Goal: Navigation & Orientation: Find specific page/section

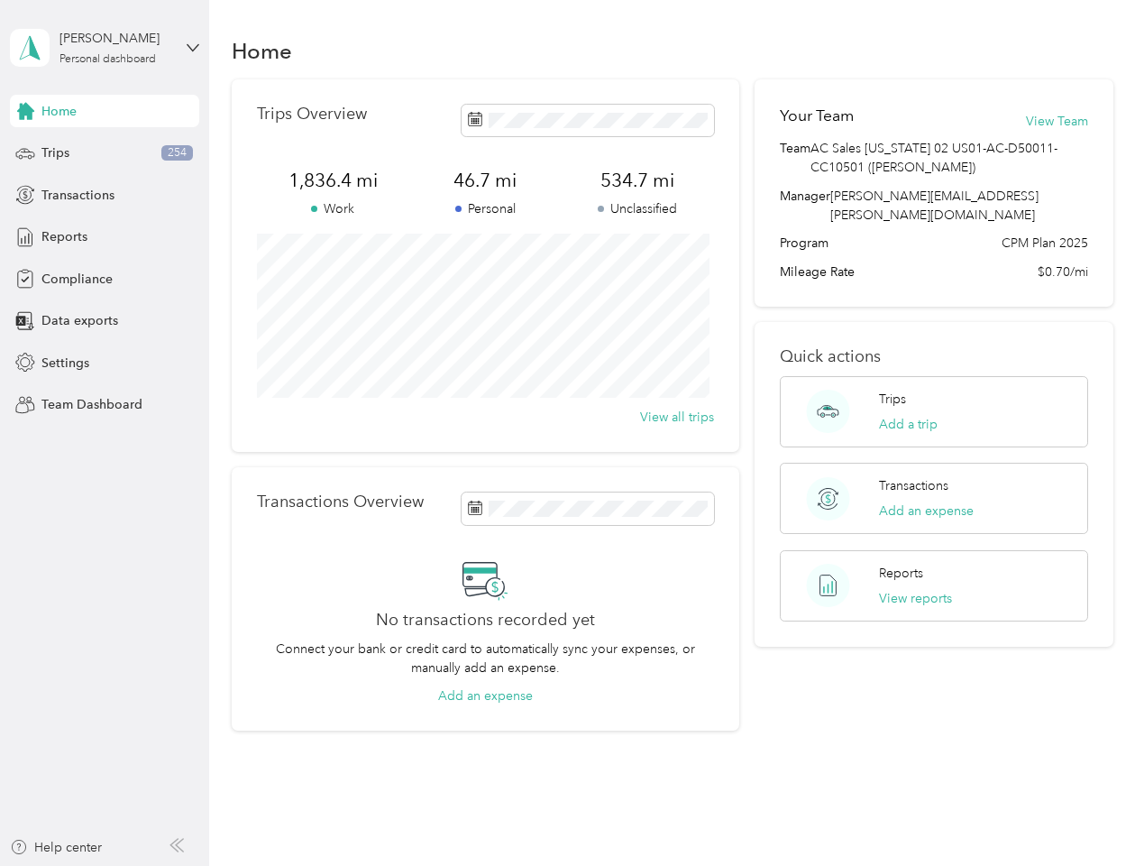
click at [572, 433] on div "Trips Overview 1,836.4 mi Work 46.7 mi Personal 534.7 mi Unclassified View all …" at bounding box center [486, 265] width 508 height 372
click at [105, 48] on div "[PERSON_NAME]" at bounding box center [116, 38] width 113 height 19
click at [105, 111] on div "You’re signed in as [PERSON_NAME][EMAIL_ADDRESS][PERSON_NAME][DOMAIN_NAME] Team…" at bounding box center [301, 158] width 583 height 184
click at [25, 111] on icon at bounding box center [25, 111] width 17 height 17
click at [105, 153] on div "Trips 254" at bounding box center [104, 153] width 189 height 32
